Goal: Participate in discussion

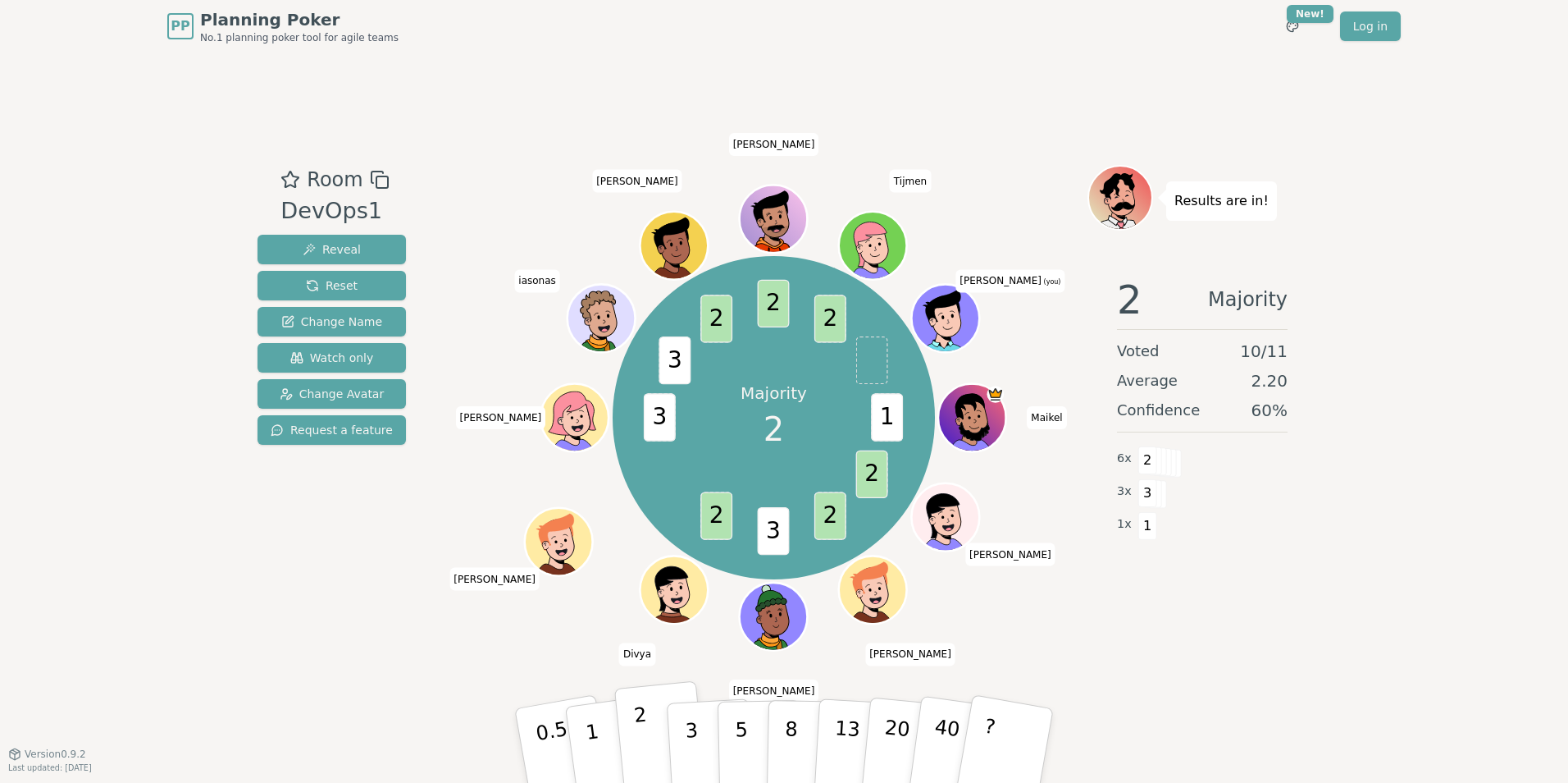
drag, startPoint x: 652, startPoint y: 746, endPoint x: 663, endPoint y: 746, distance: 11.0
click at [658, 746] on button "2" at bounding box center [661, 746] width 94 height 130
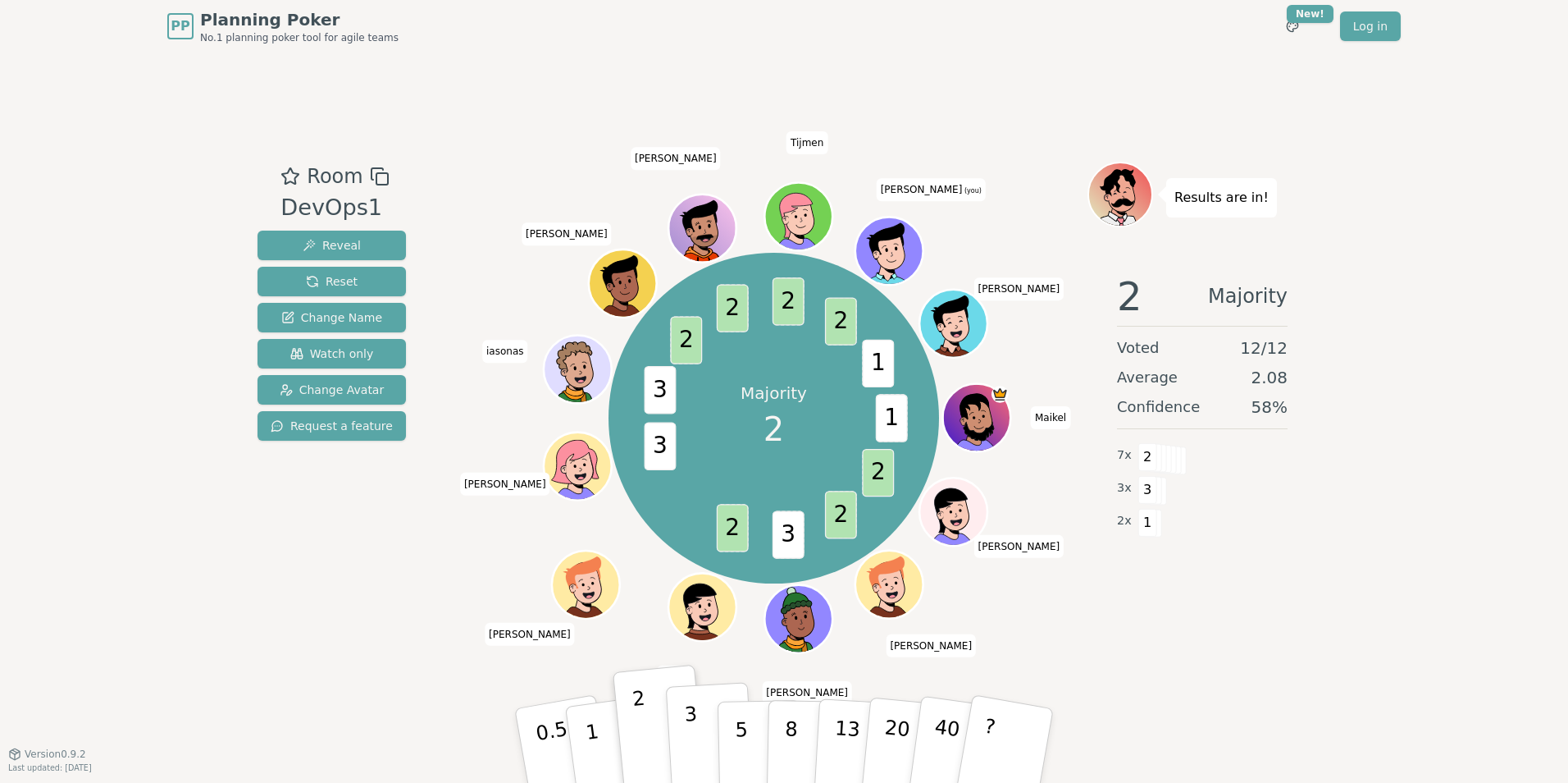
click at [692, 742] on p "3" at bounding box center [693, 746] width 18 height 89
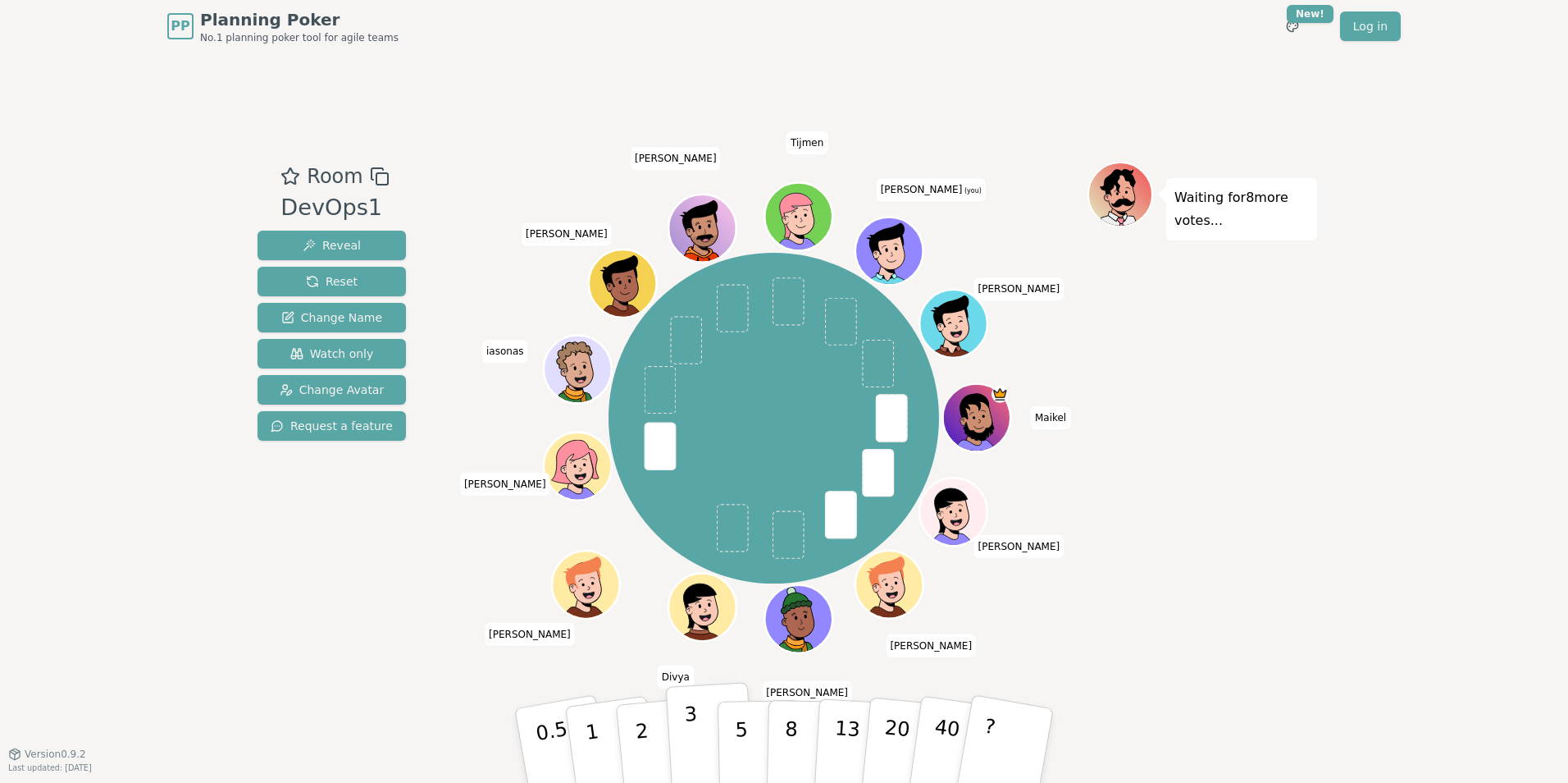
click at [681, 761] on button "3" at bounding box center [710, 746] width 89 height 128
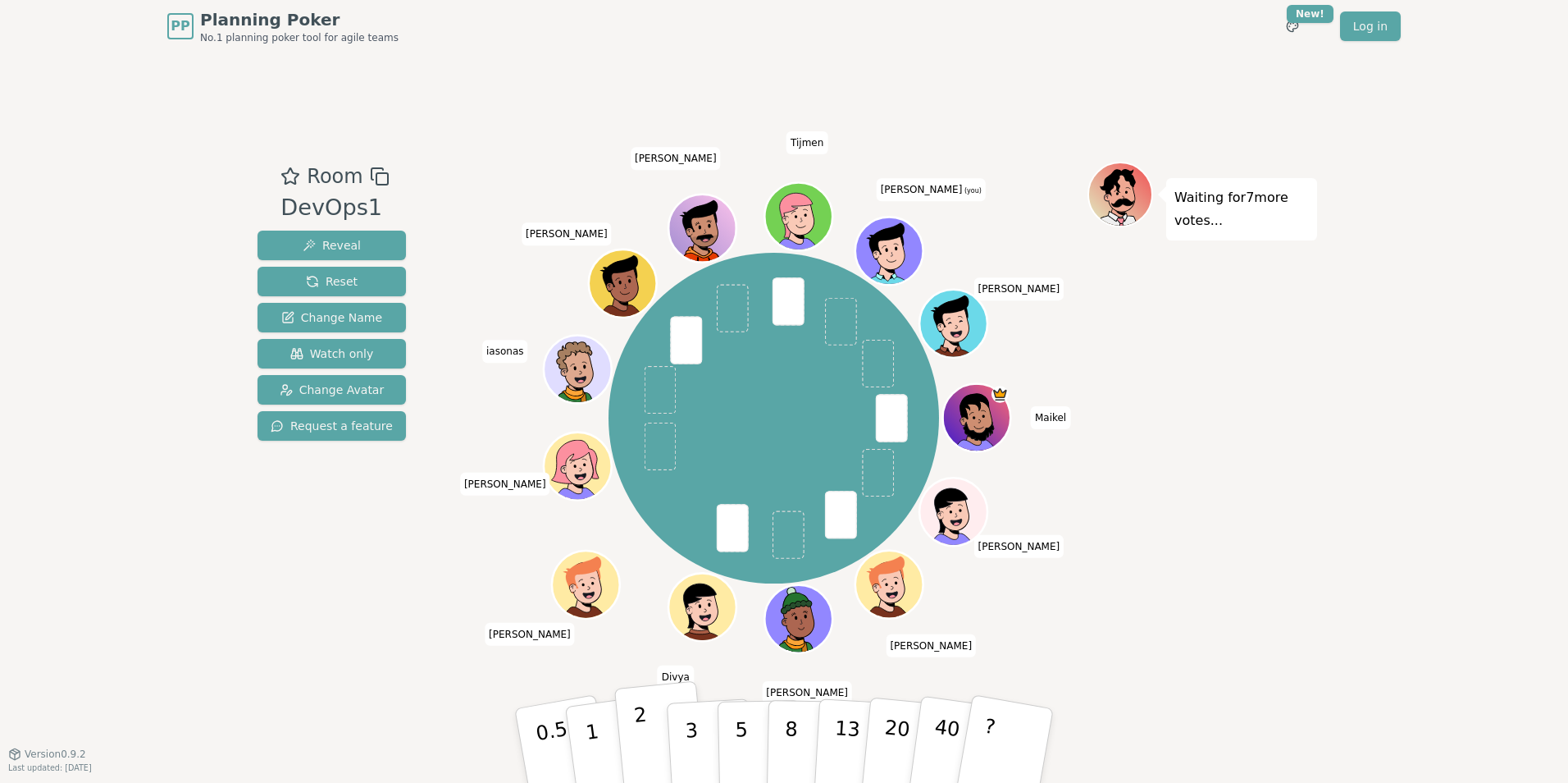
click at [653, 721] on button "2" at bounding box center [661, 746] width 94 height 130
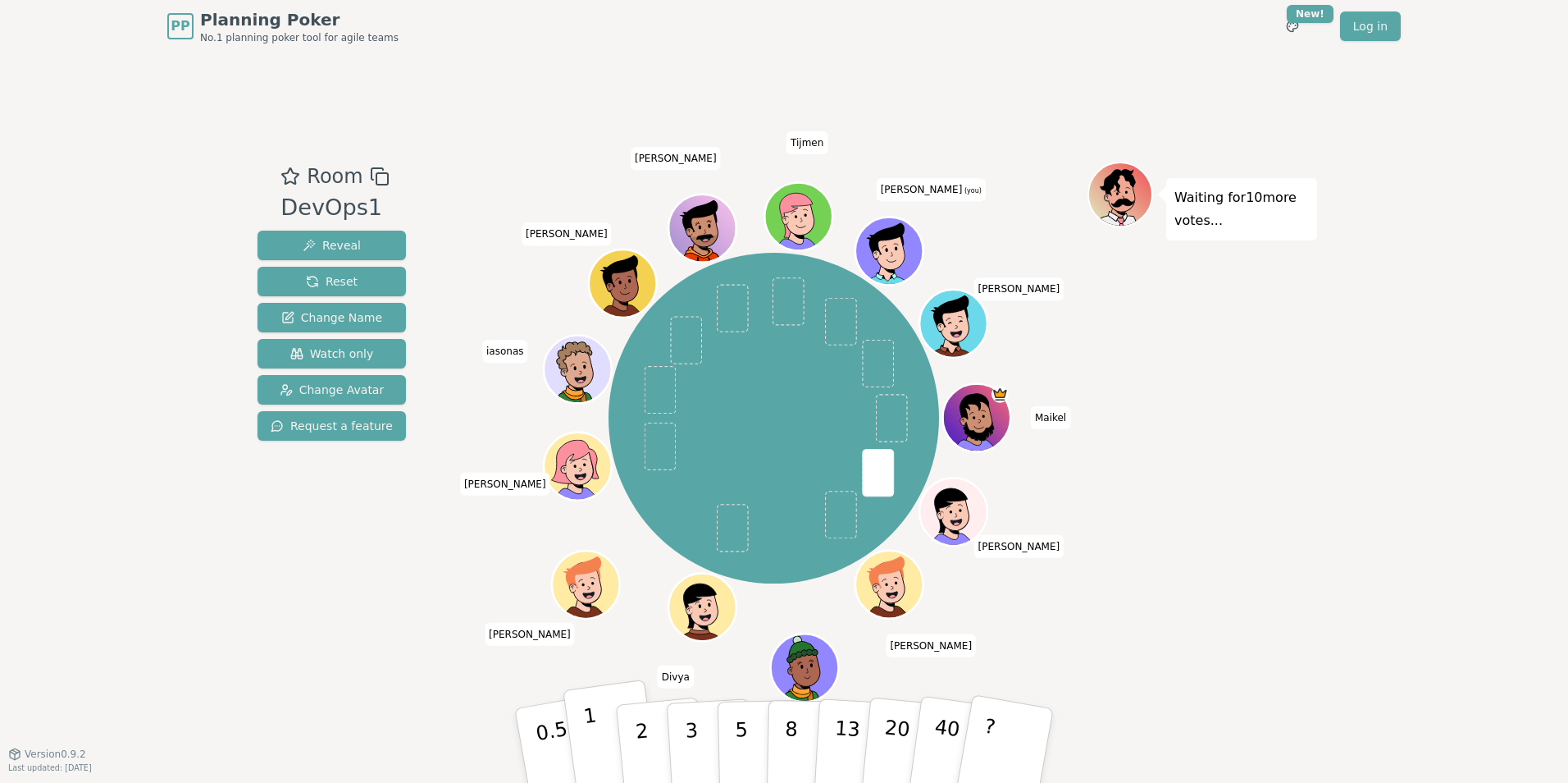
click at [599, 744] on button "1" at bounding box center [611, 746] width 97 height 133
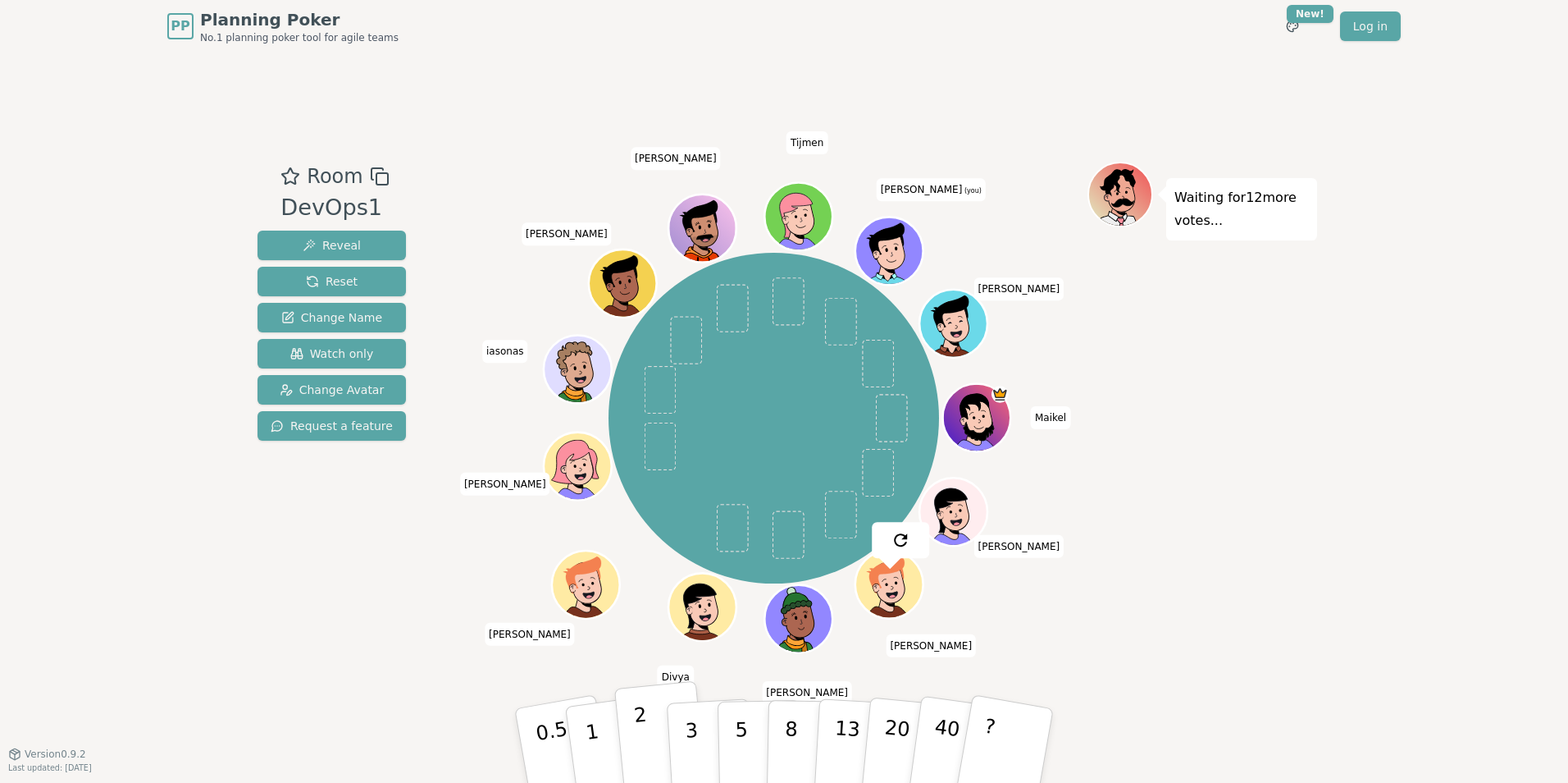
click at [640, 731] on p "2" at bounding box center [643, 747] width 22 height 89
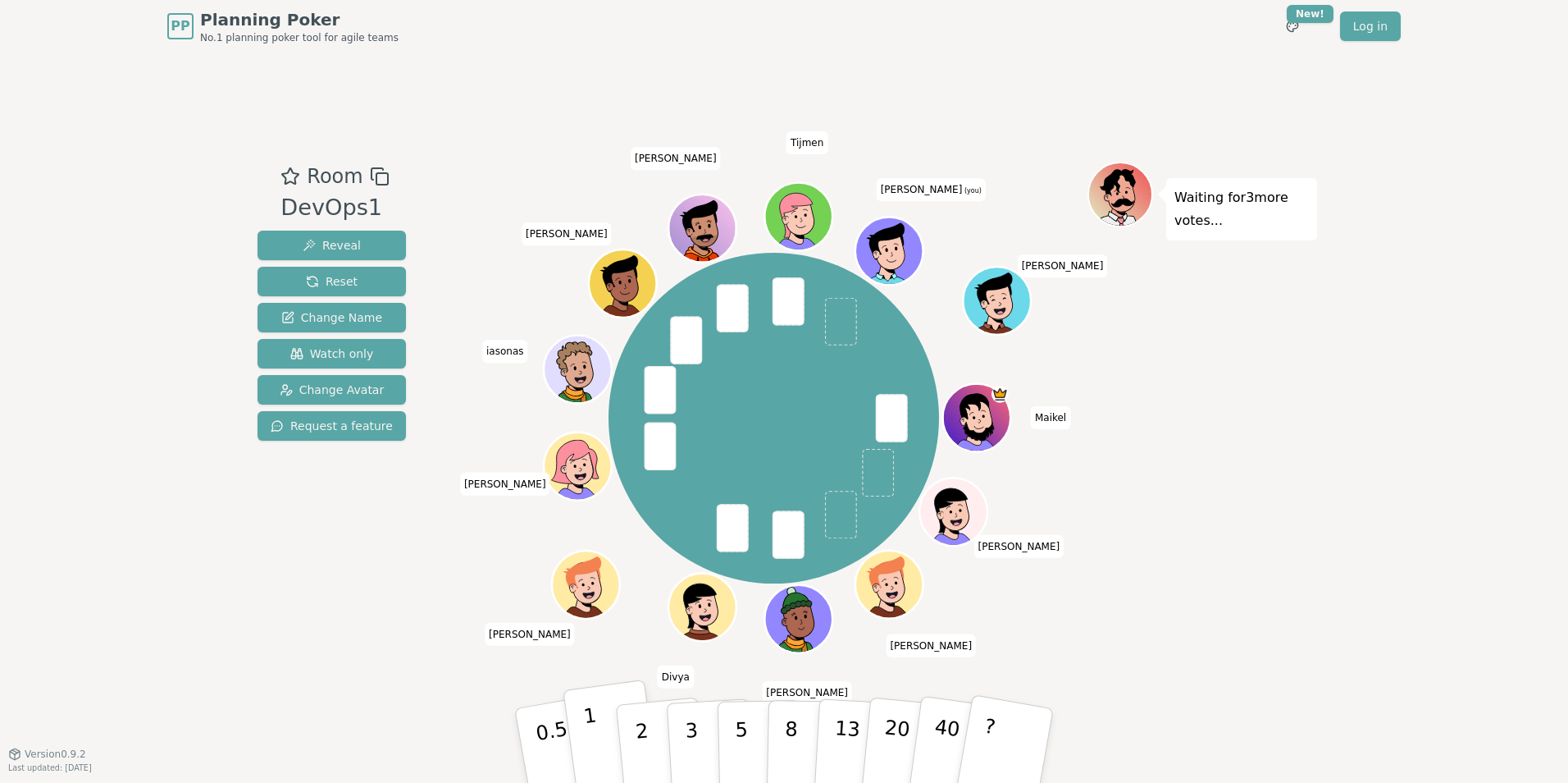
click at [583, 738] on button "1" at bounding box center [611, 746] width 97 height 133
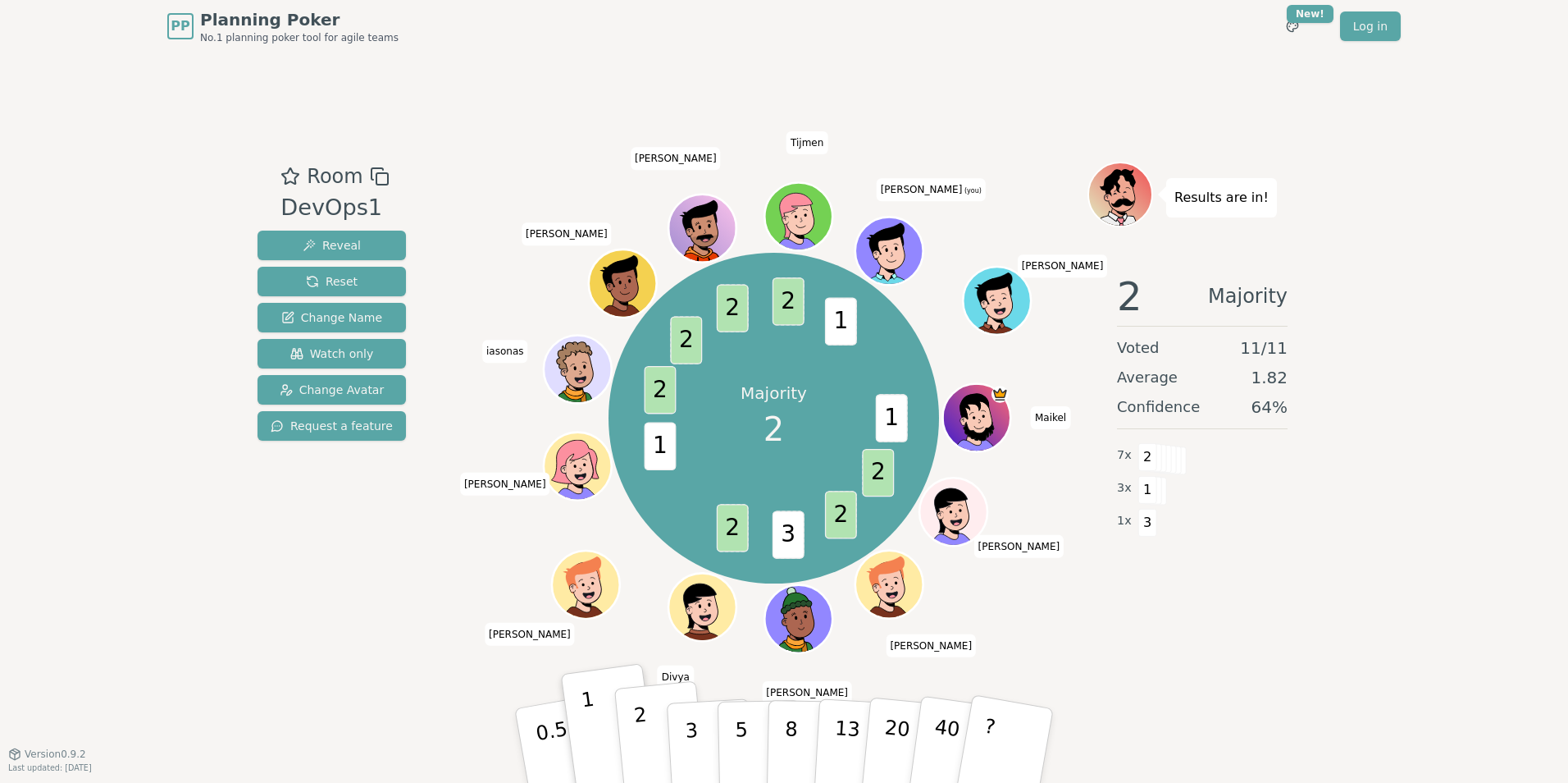
click at [653, 746] on button "2" at bounding box center [661, 746] width 94 height 130
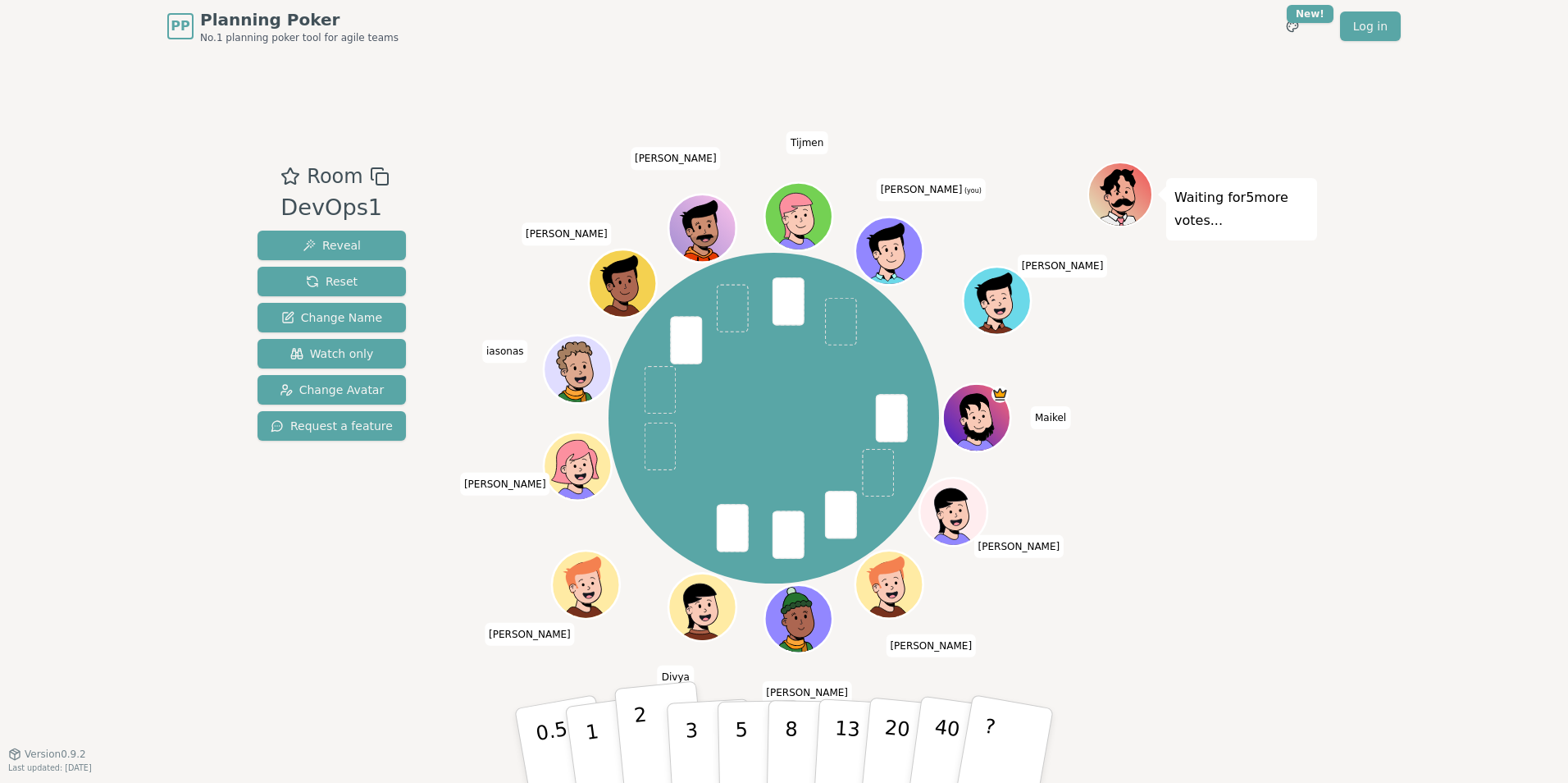
click at [637, 737] on p "2" at bounding box center [643, 747] width 22 height 89
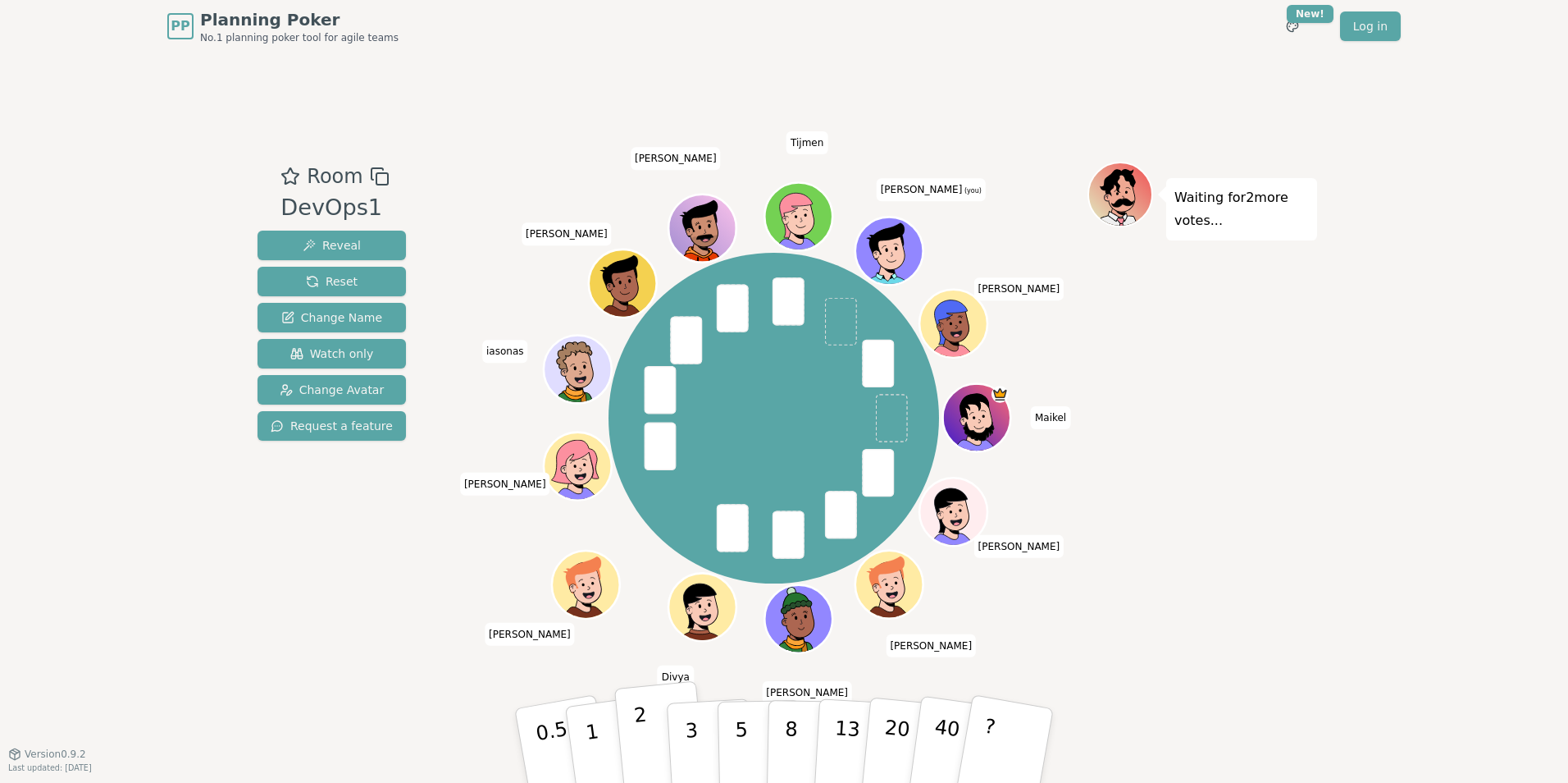
click at [647, 743] on button "2" at bounding box center [661, 746] width 94 height 130
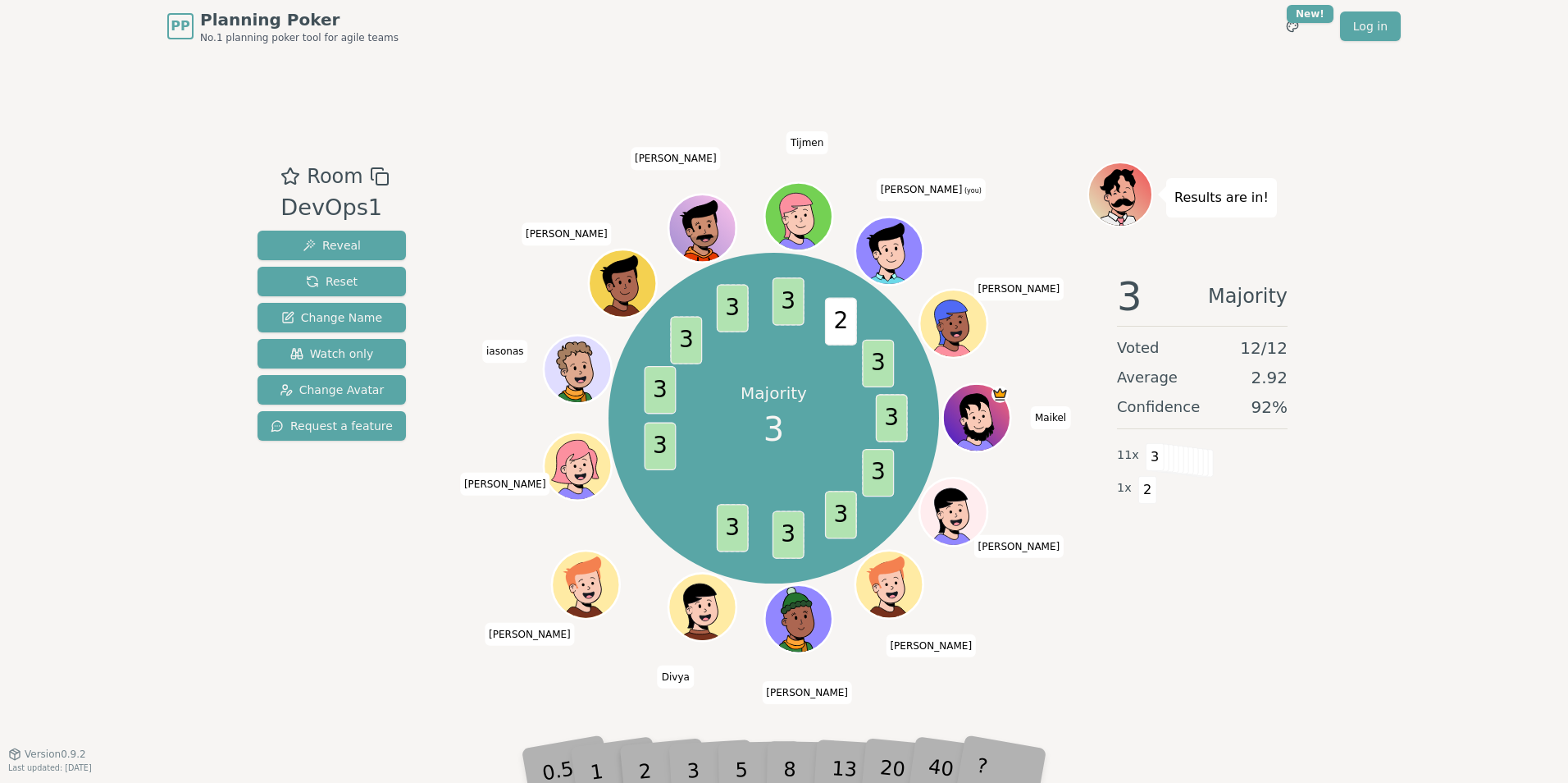
click at [693, 765] on div "3" at bounding box center [711, 746] width 52 height 60
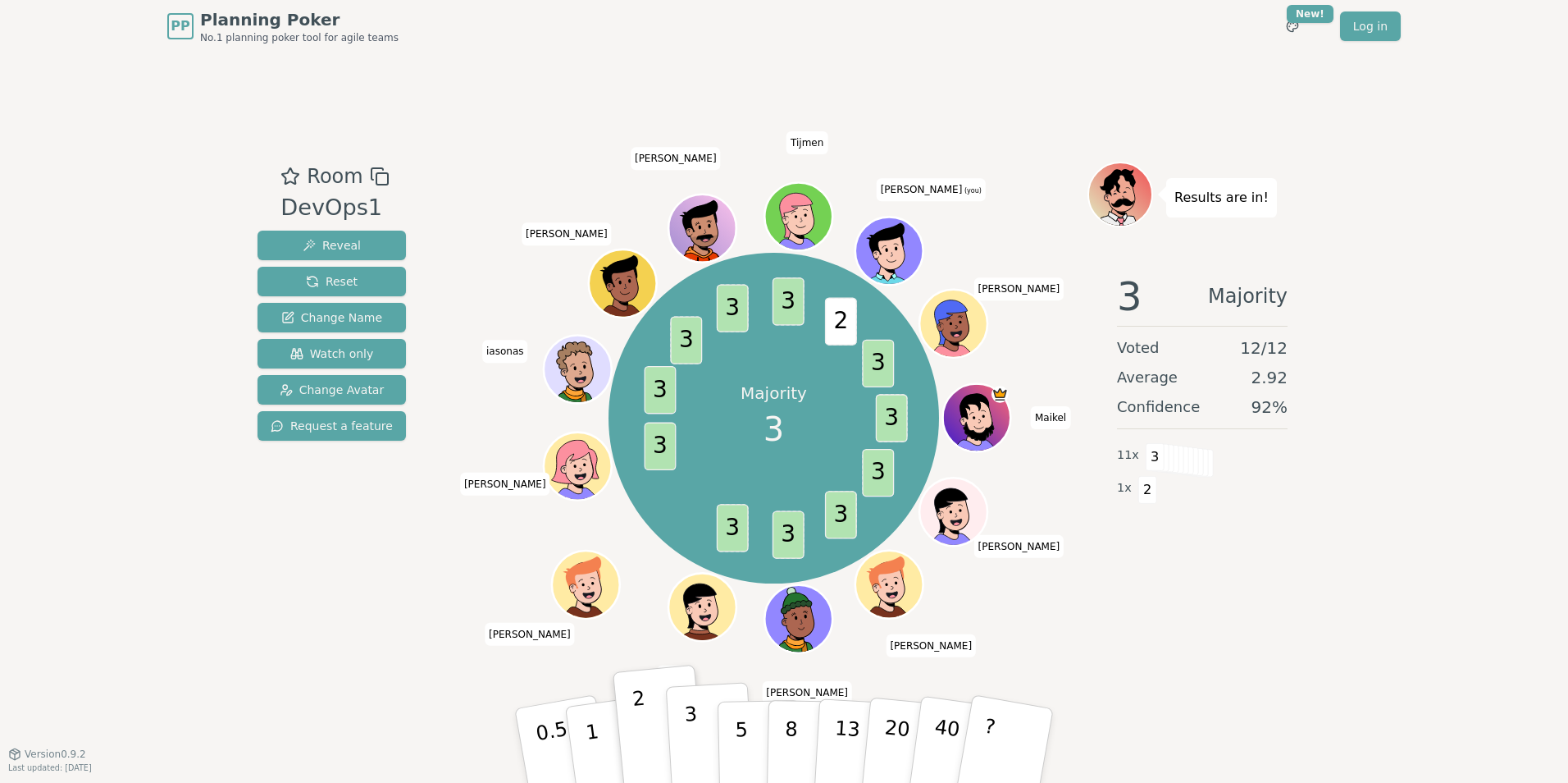
click at [679, 746] on button "3" at bounding box center [710, 746] width 89 height 128
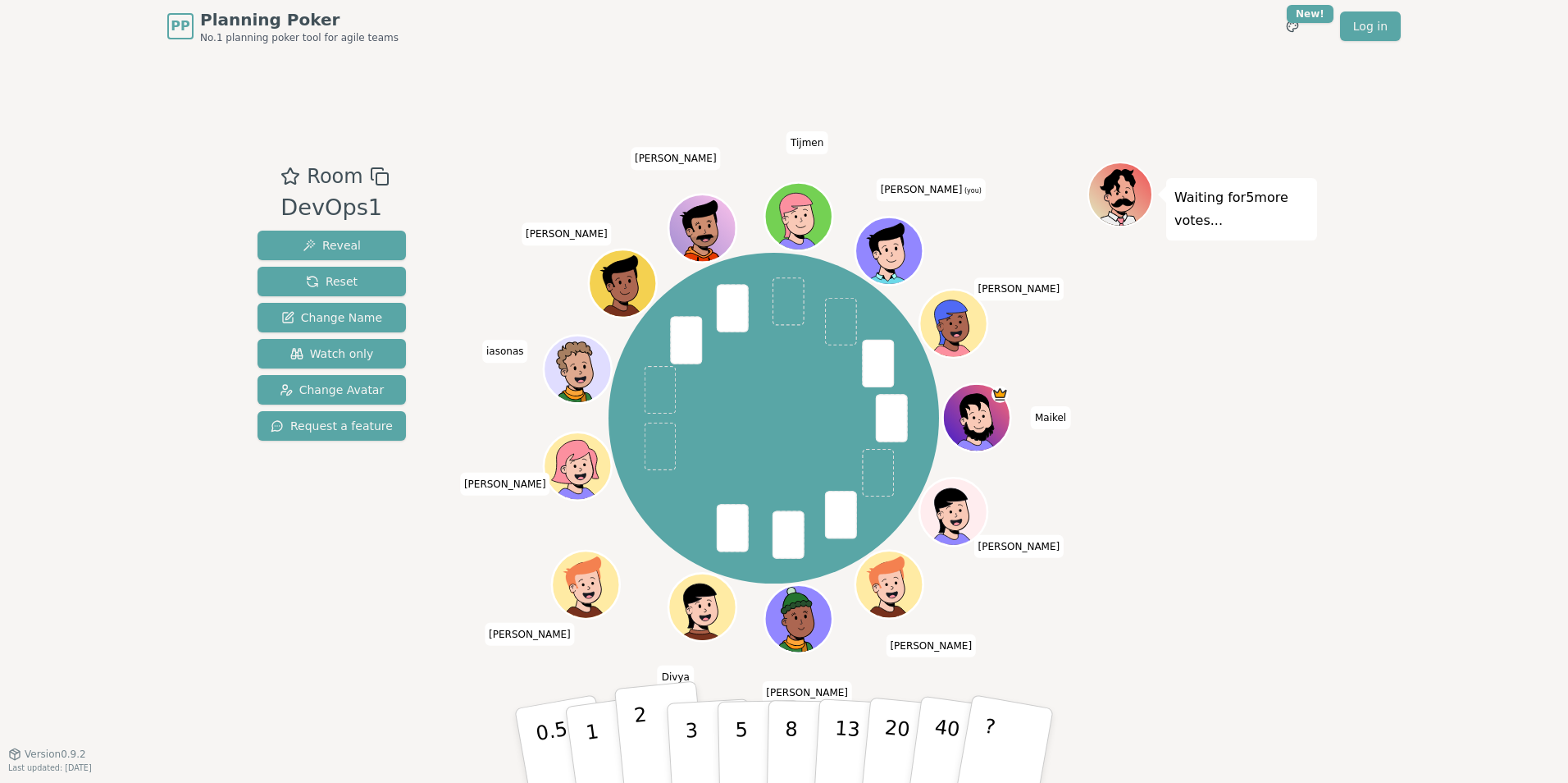
click at [638, 746] on p "2" at bounding box center [643, 747] width 22 height 89
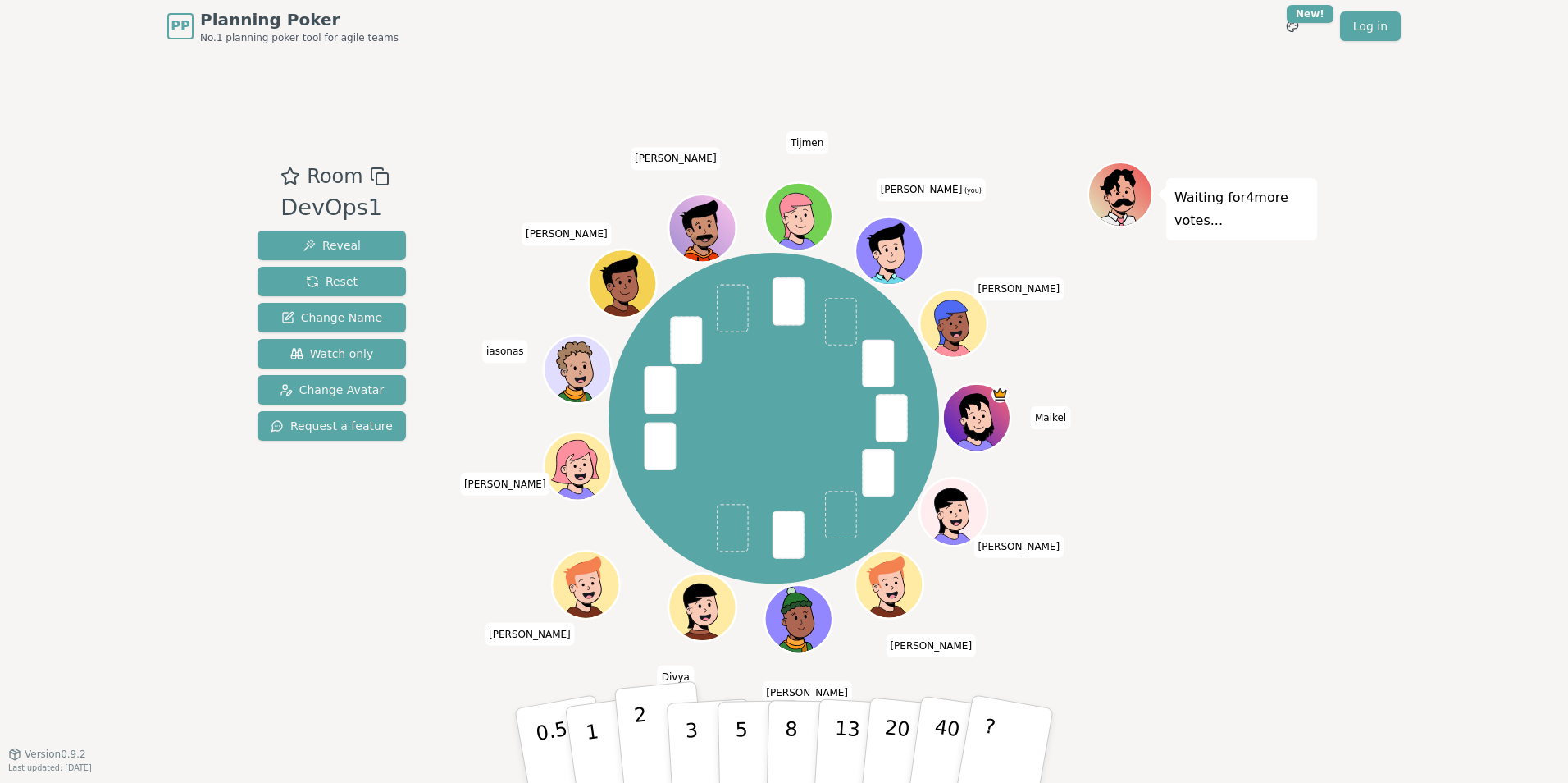
click at [645, 741] on p "2" at bounding box center [643, 747] width 22 height 89
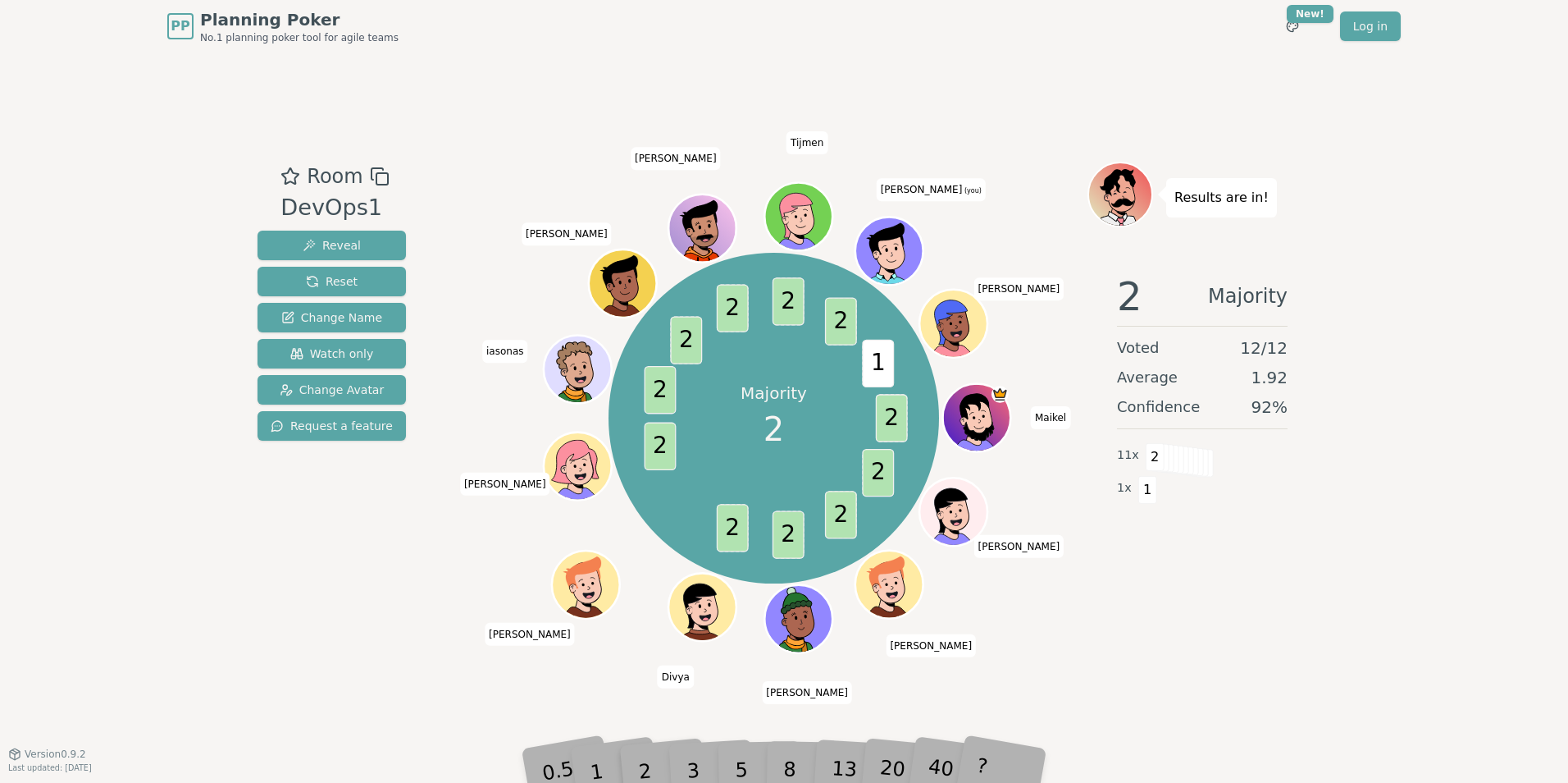
click at [893, 244] on icon at bounding box center [890, 245] width 52 height 7
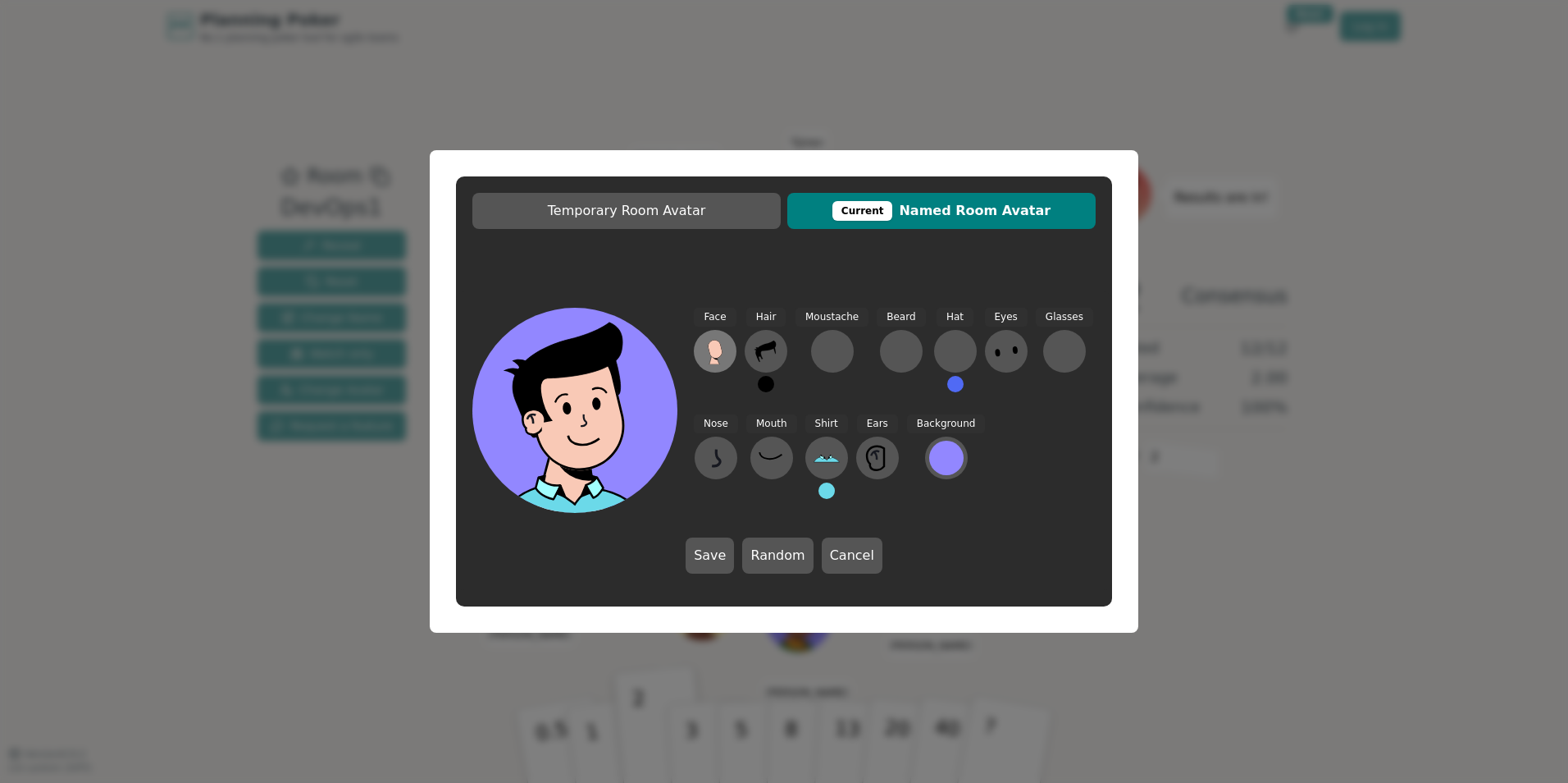
click at [716, 355] on icon at bounding box center [714, 348] width 14 height 18
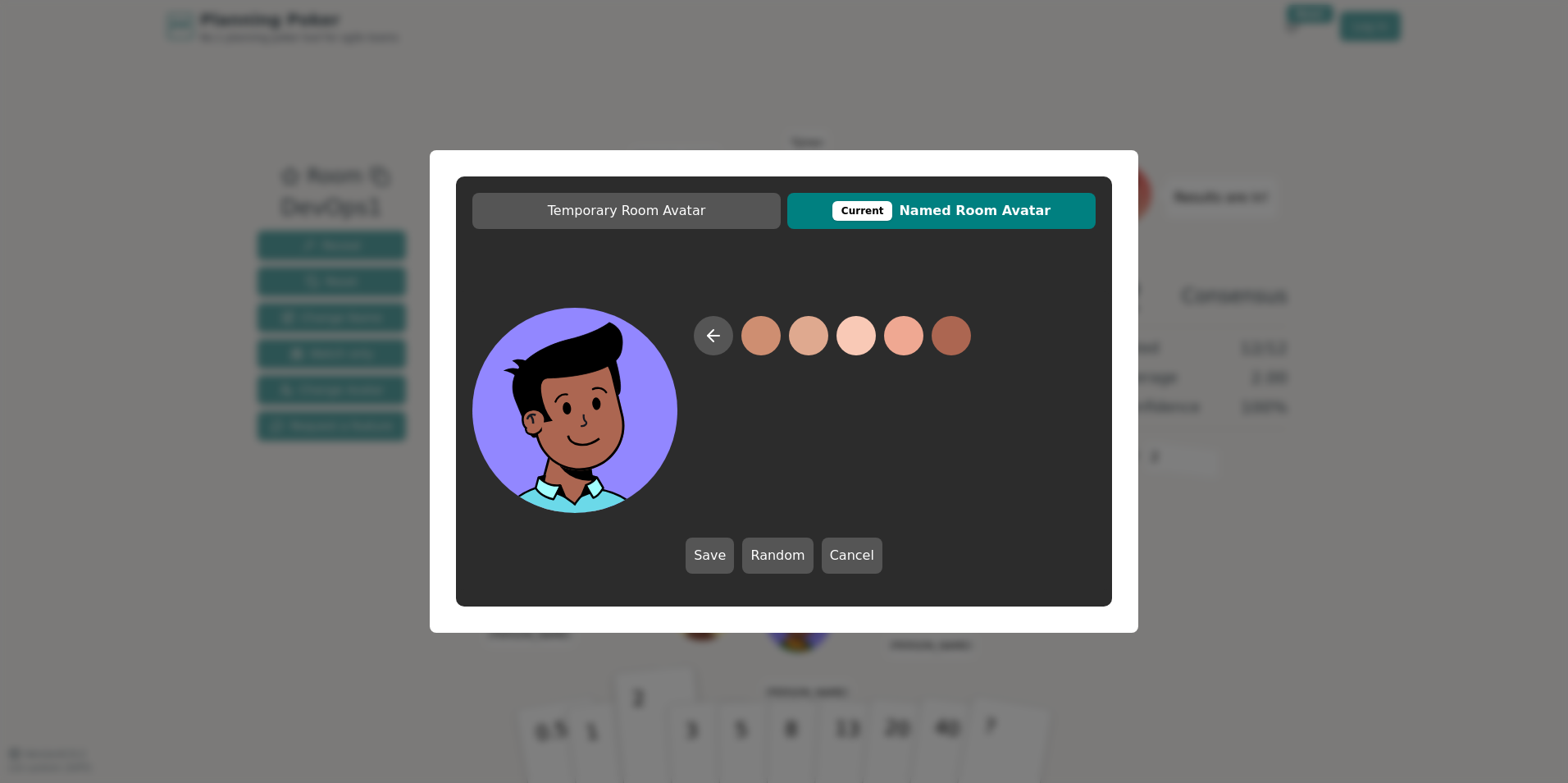
click at [966, 342] on button at bounding box center [951, 335] width 39 height 39
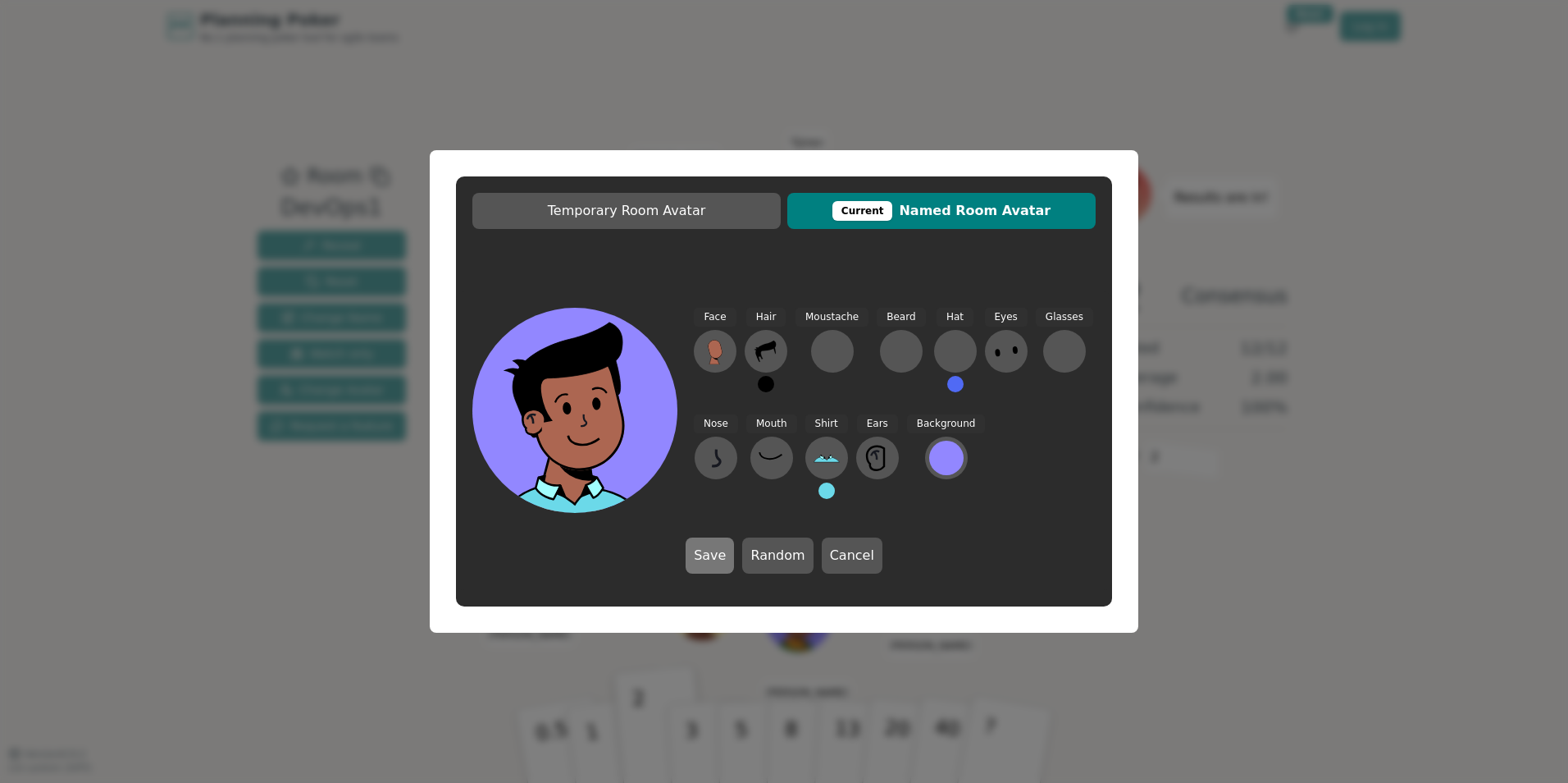
click at [719, 555] on button "Save" at bounding box center [710, 555] width 49 height 37
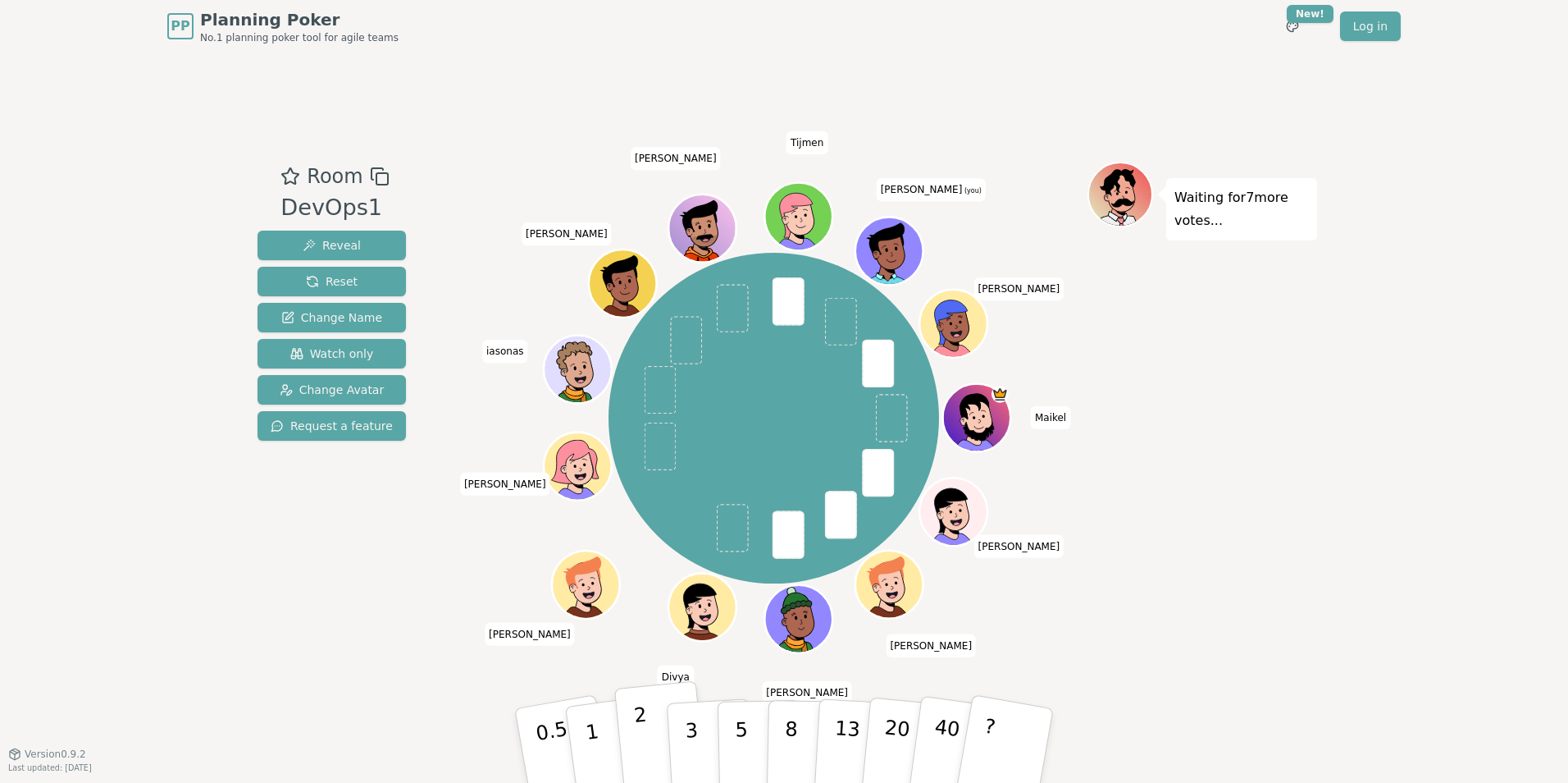
click at [657, 758] on button "2" at bounding box center [661, 746] width 94 height 130
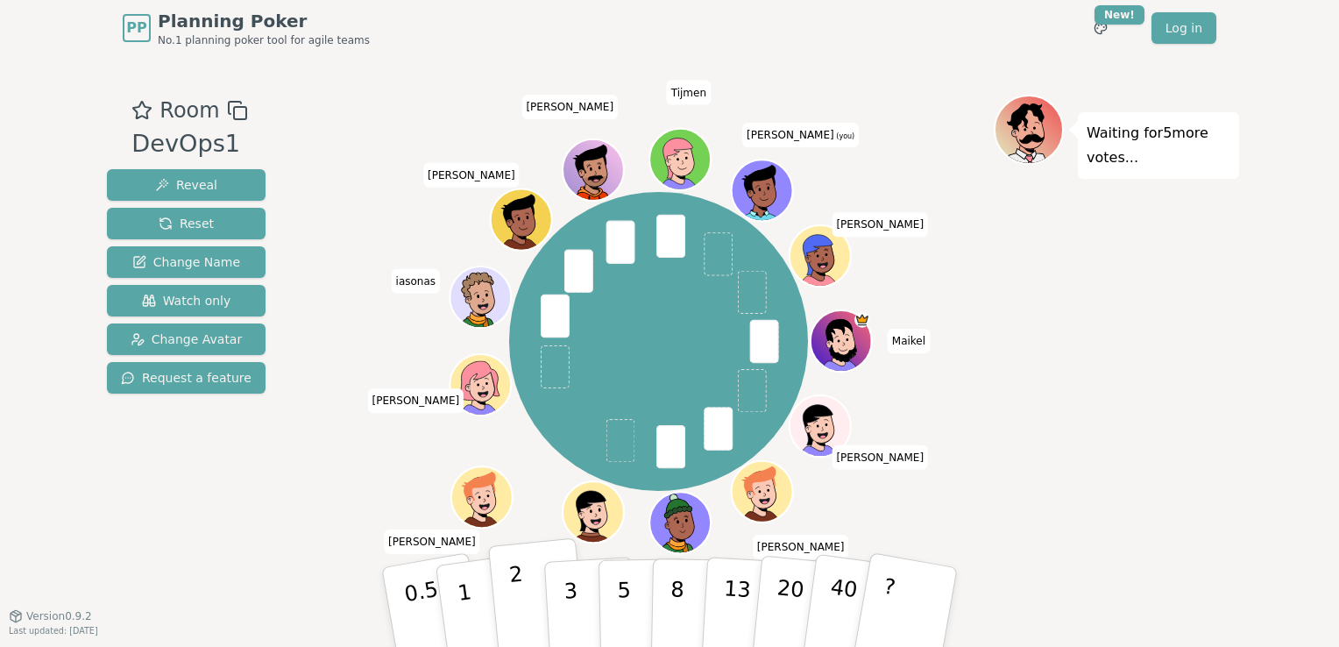
click at [520, 590] on p "2" at bounding box center [519, 609] width 23 height 95
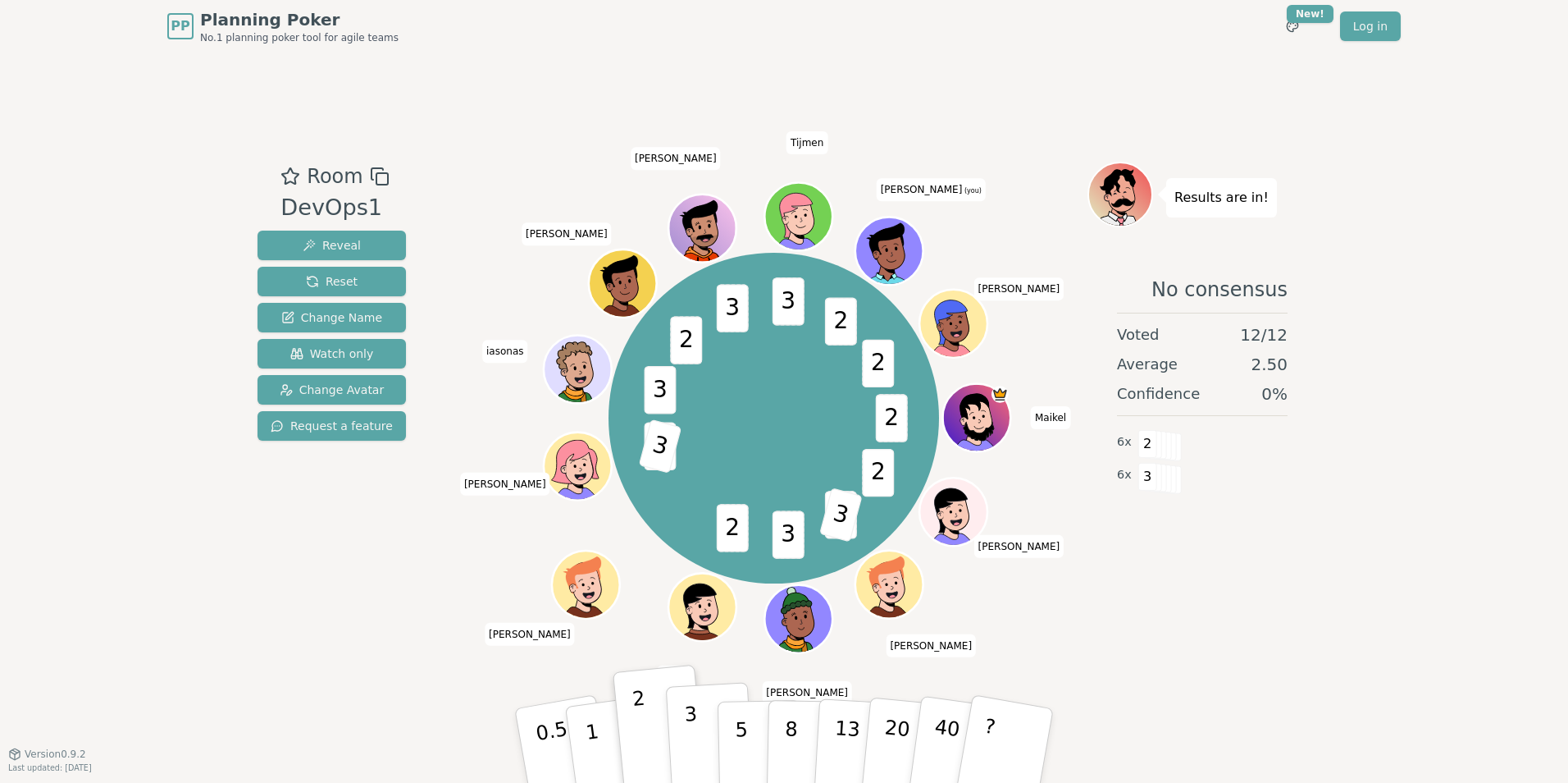
click at [693, 740] on p "3" at bounding box center [693, 746] width 18 height 89
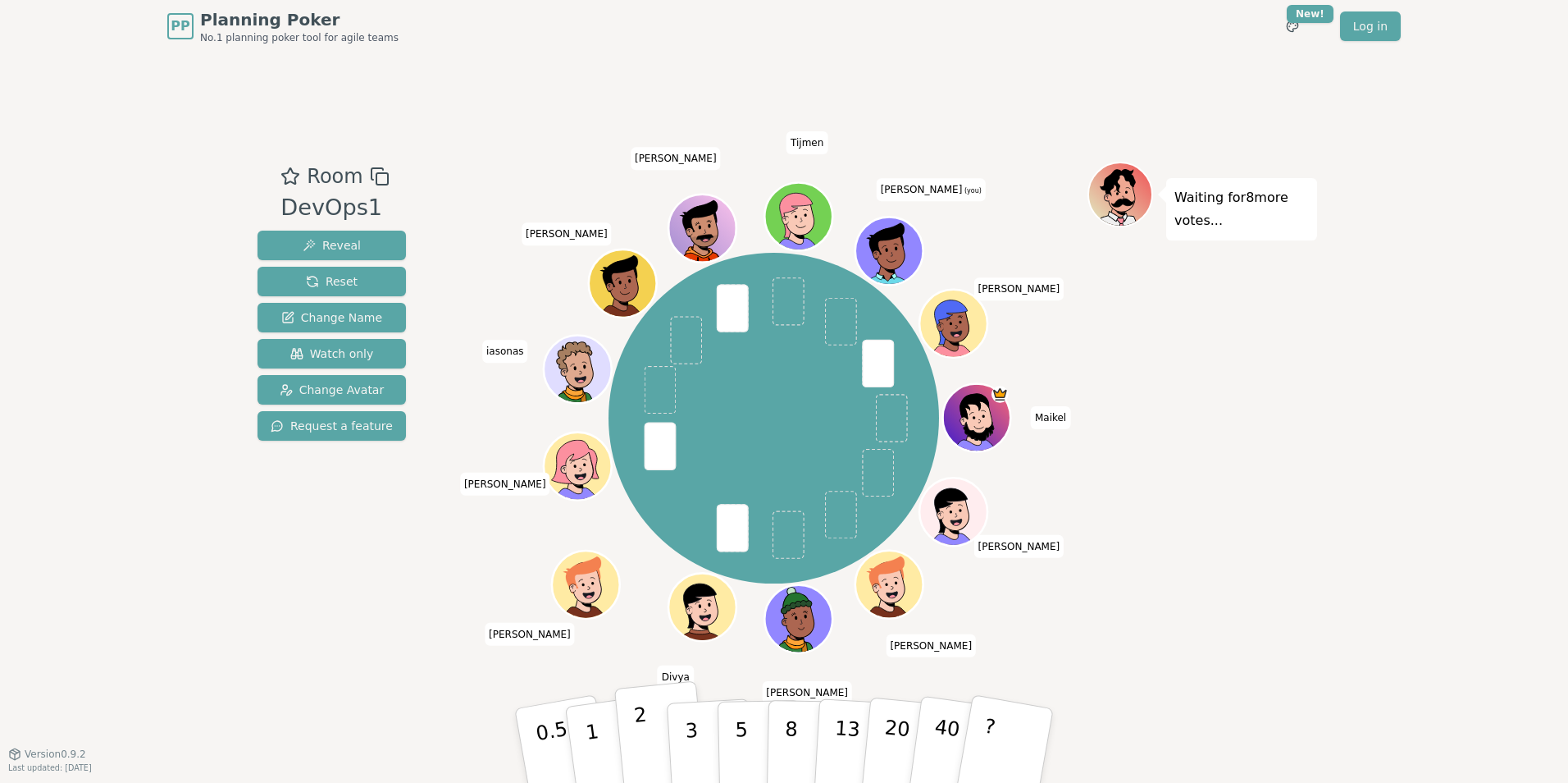
click at [645, 724] on p "2" at bounding box center [643, 747] width 22 height 89
